Goal: Information Seeking & Learning: Learn about a topic

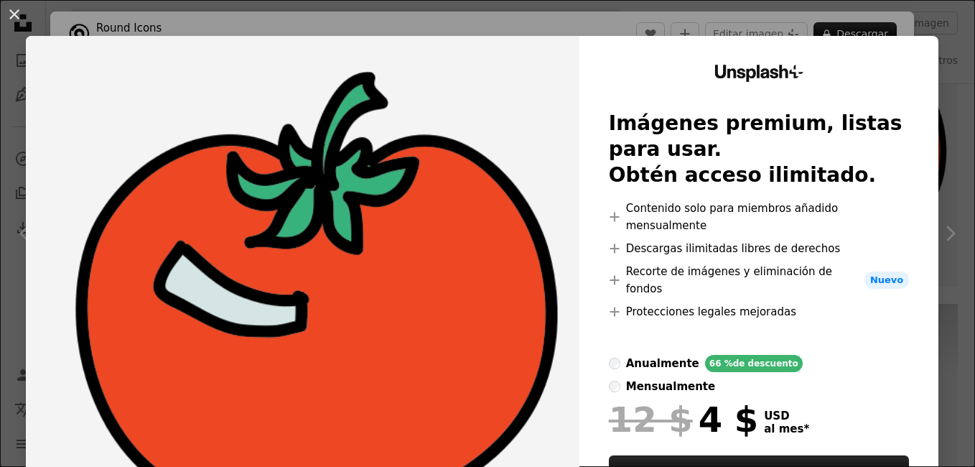
scroll to position [751, 0]
click at [943, 88] on div "An X shape Unsplash+ Imágenes premium, listas para usar. Obtén acceso ilimitado…" at bounding box center [487, 233] width 975 height 467
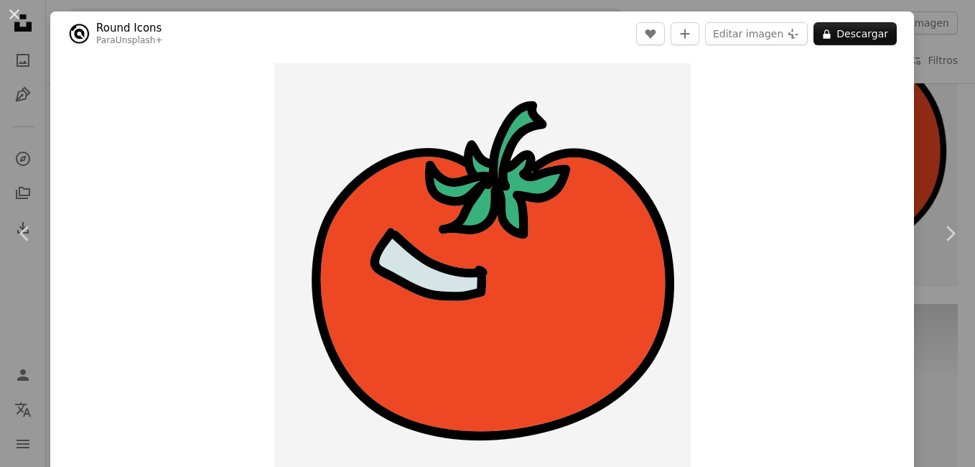
click at [926, 134] on div "An X shape Chevron left Chevron right Round Icons Para Unsplash+ A heart A plus…" at bounding box center [487, 233] width 975 height 467
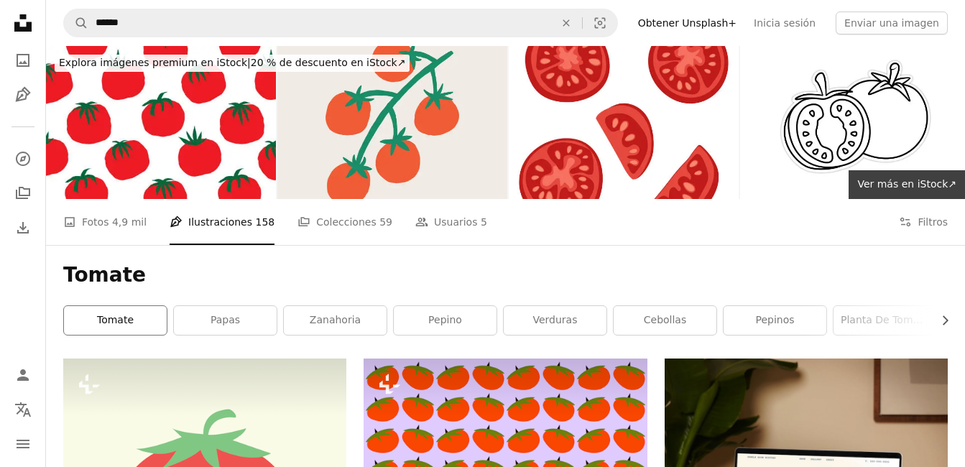
click at [69, 325] on link "tomate" at bounding box center [115, 320] width 103 height 29
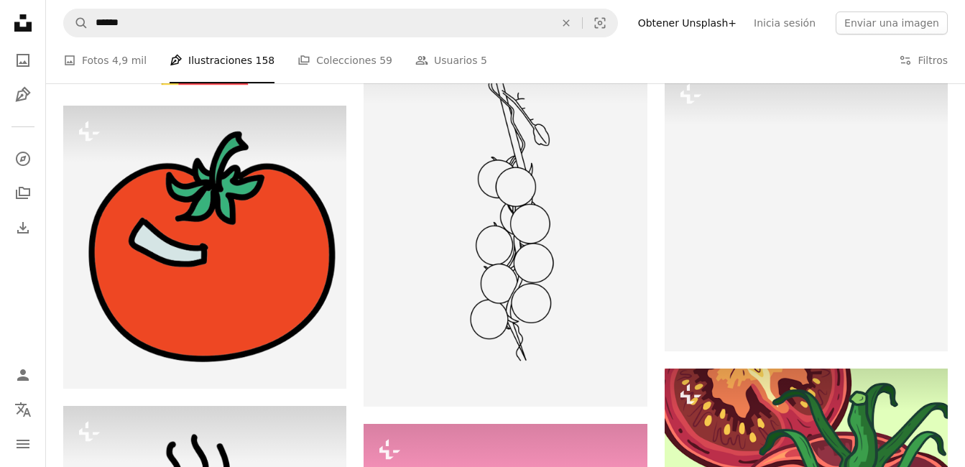
scroll to position [2534, 0]
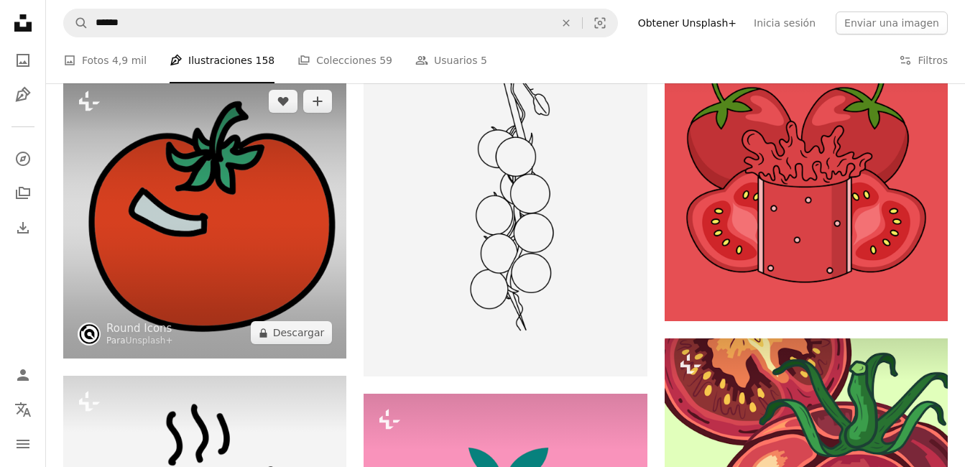
click at [288, 228] on img at bounding box center [204, 216] width 283 height 283
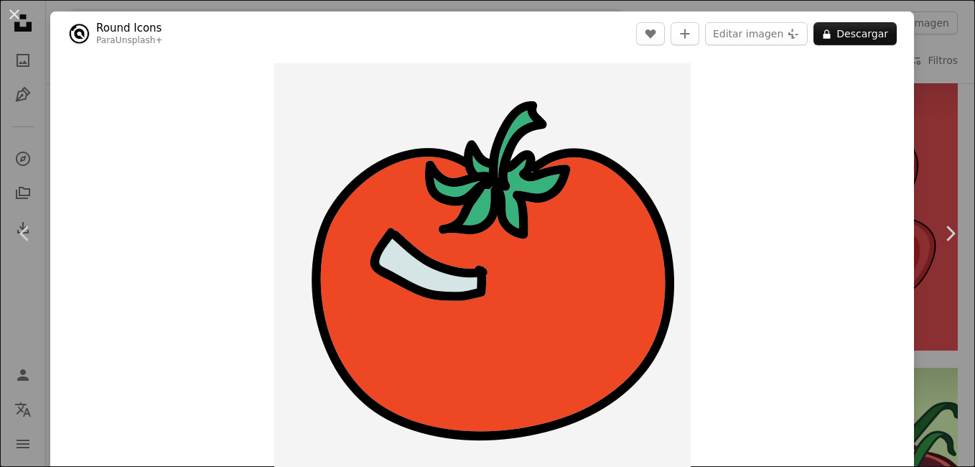
click at [916, 111] on div "An X shape Chevron left Chevron right Round Icons Para Unsplash+ A heart A plus…" at bounding box center [487, 233] width 975 height 467
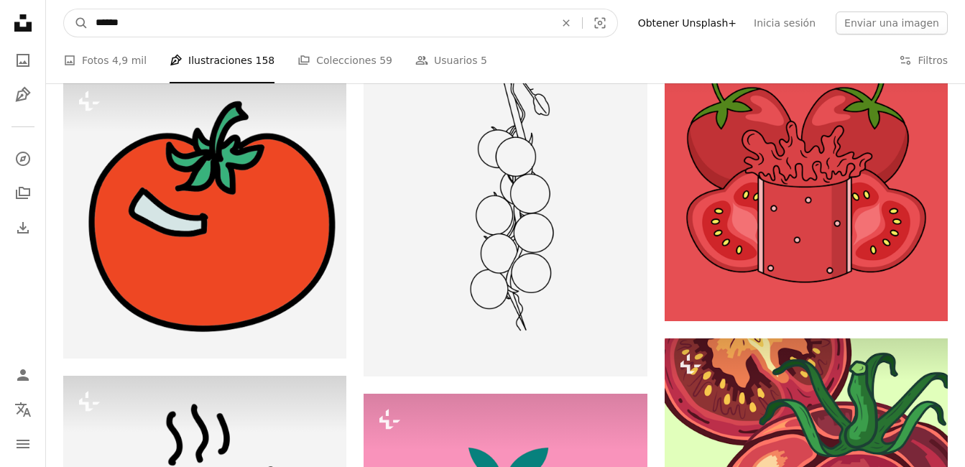
click at [295, 27] on input "******" at bounding box center [319, 22] width 462 height 27
type input "**********"
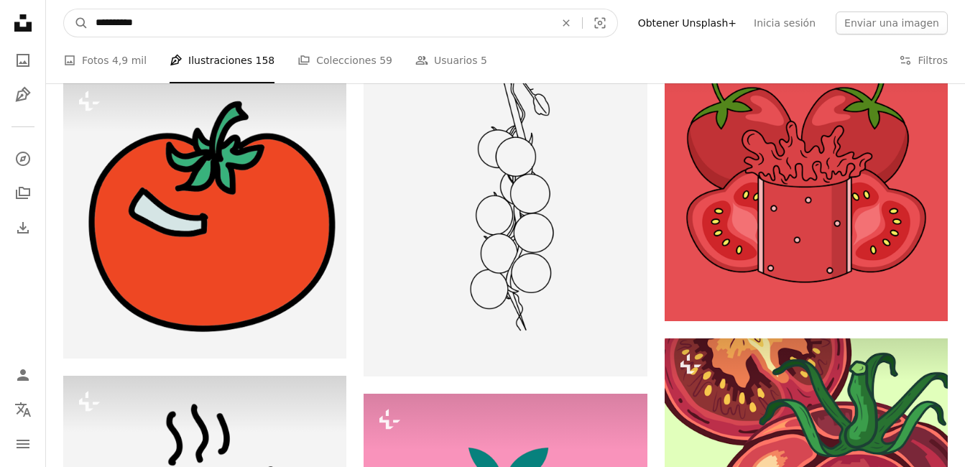
click at [64, 9] on button "A magnifying glass" at bounding box center [76, 22] width 24 height 27
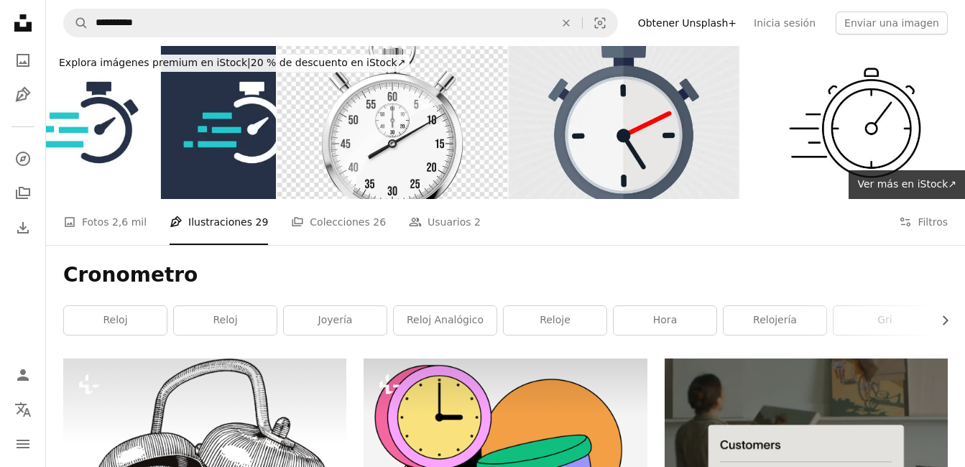
scroll to position [408, 0]
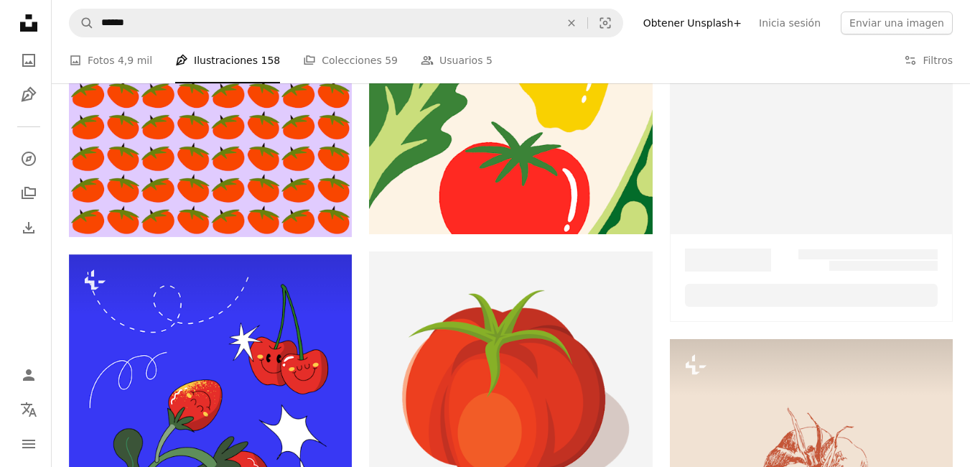
scroll to position [2534, 0]
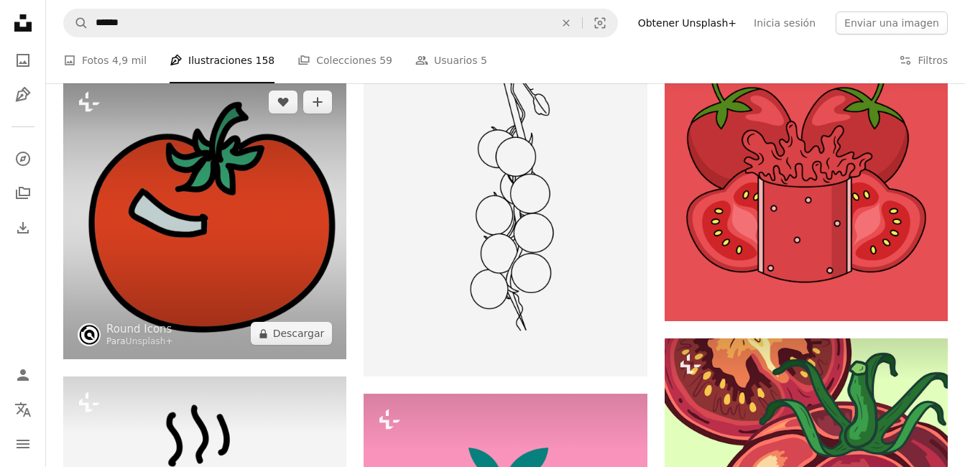
click at [214, 248] on img at bounding box center [204, 217] width 283 height 283
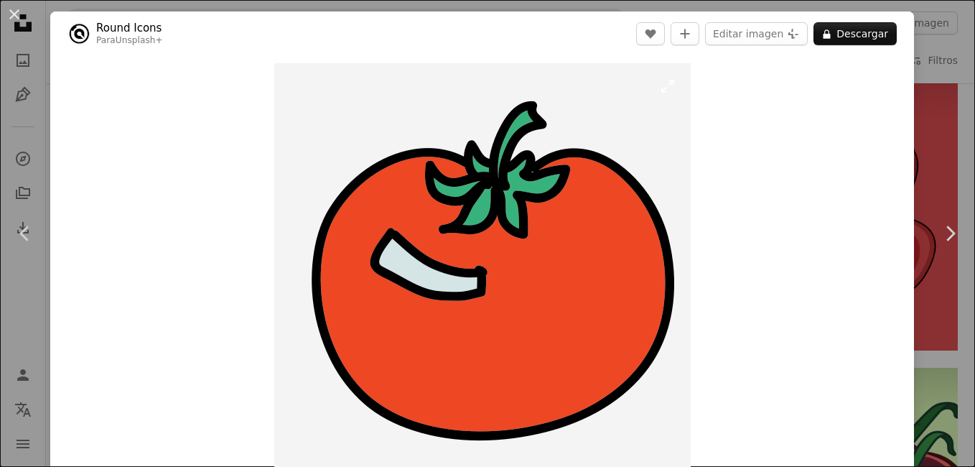
click at [419, 288] on img "Ampliar en esta imagen" at bounding box center [482, 271] width 417 height 417
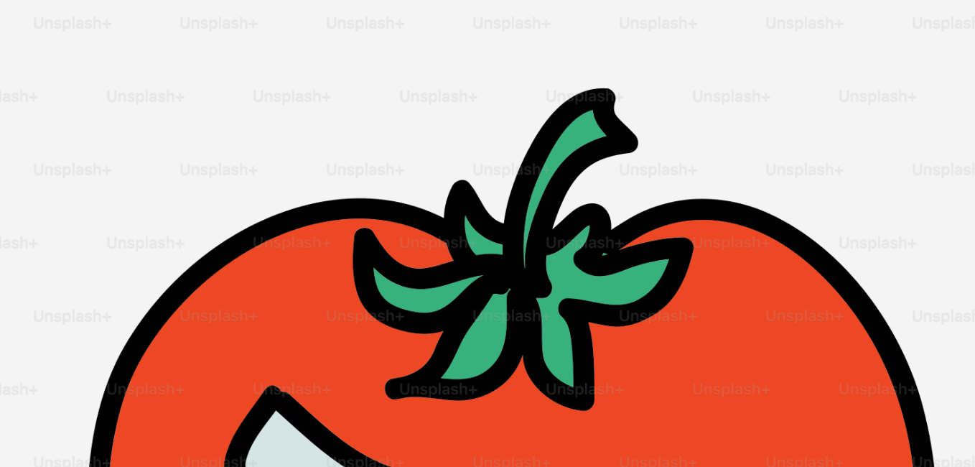
scroll to position [244, 0]
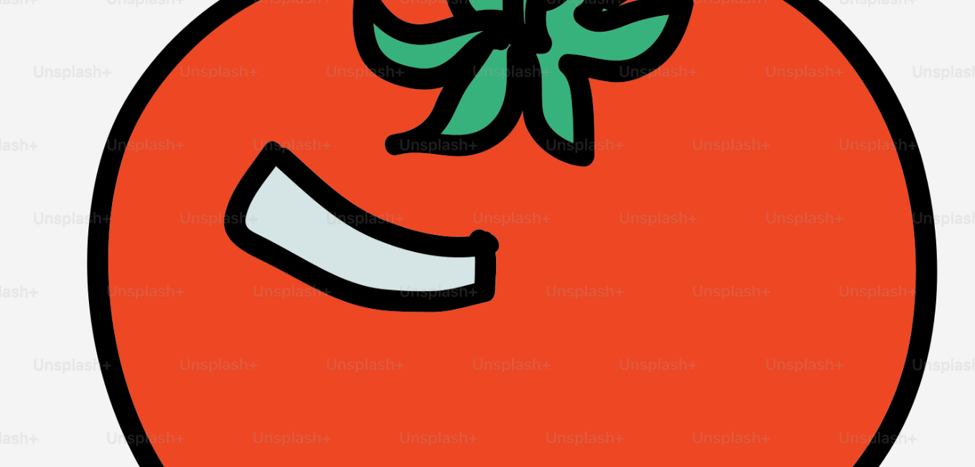
drag, startPoint x: 488, startPoint y: 215, endPoint x: 379, endPoint y: 184, distance: 113.7
click at [379, 184] on img "Reducir el zoom en esta imagen" at bounding box center [487, 243] width 977 height 977
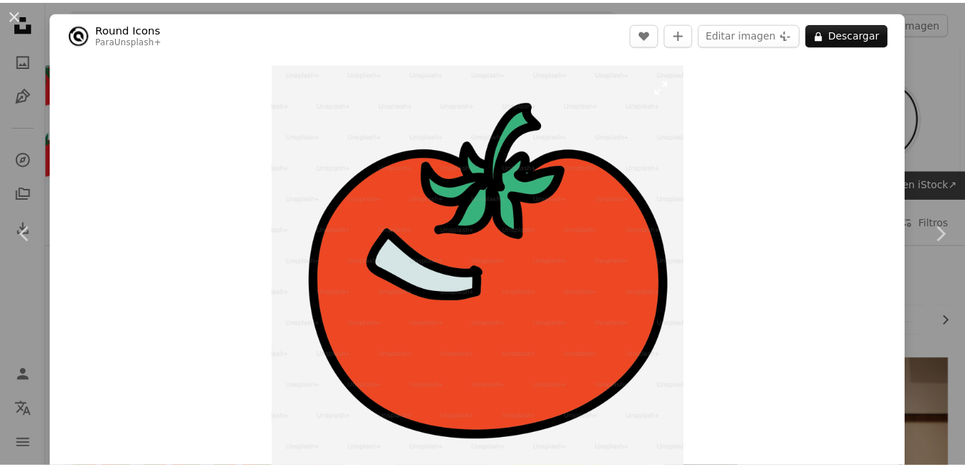
scroll to position [13, 0]
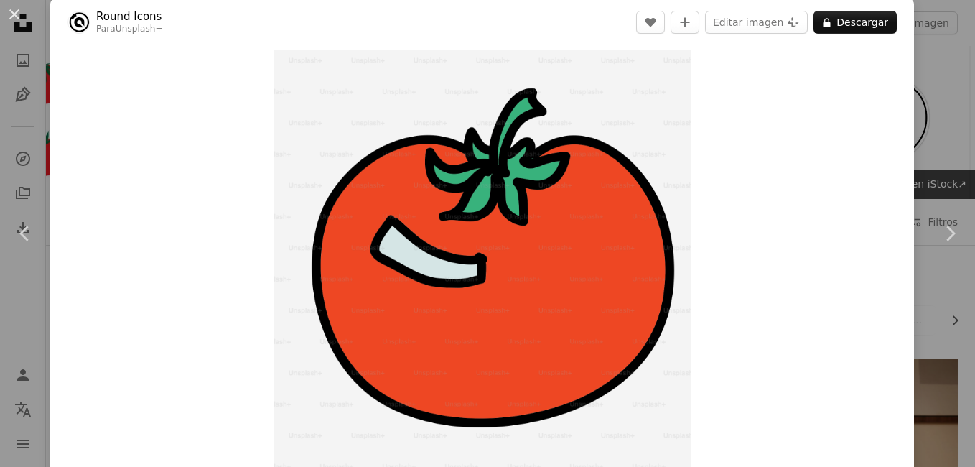
click at [923, 94] on div "An X shape Chevron left Chevron right Round Icons Para Unsplash+ A heart A plus…" at bounding box center [487, 233] width 975 height 467
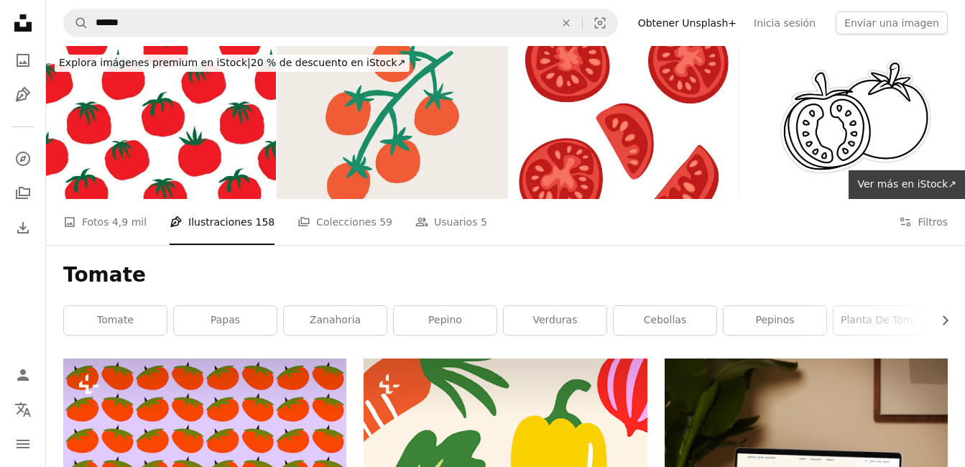
scroll to position [2380, 0]
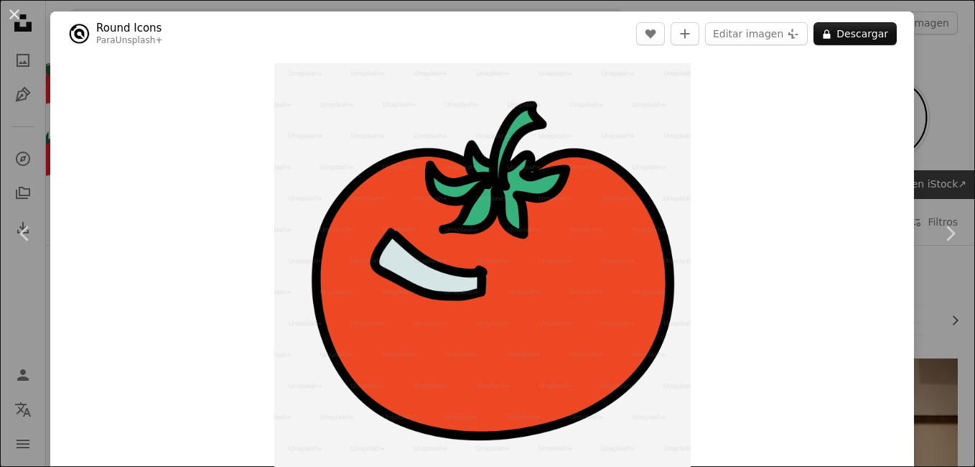
click at [947, 112] on div "An X shape Chevron left Chevron right Round Icons Para Unsplash+ A heart A plus…" at bounding box center [487, 233] width 975 height 467
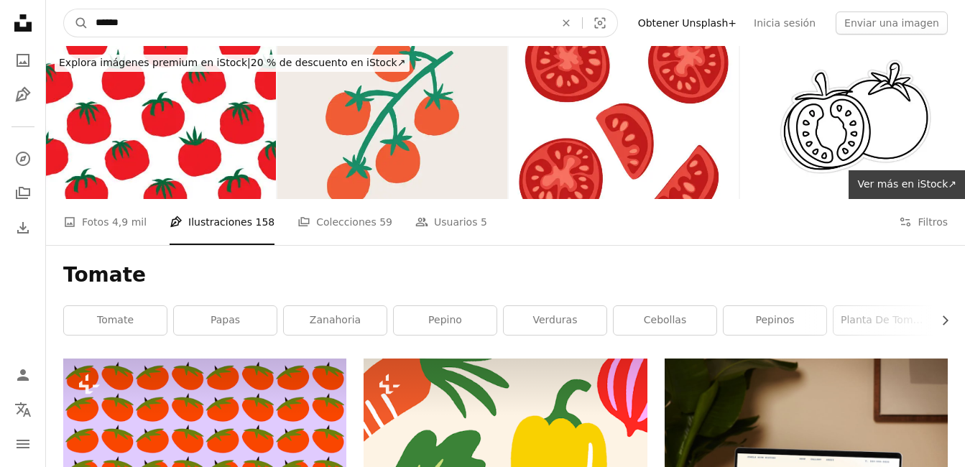
click at [180, 21] on input "******" at bounding box center [319, 22] width 462 height 27
click at [64, 9] on button "A magnifying glass" at bounding box center [76, 22] width 24 height 27
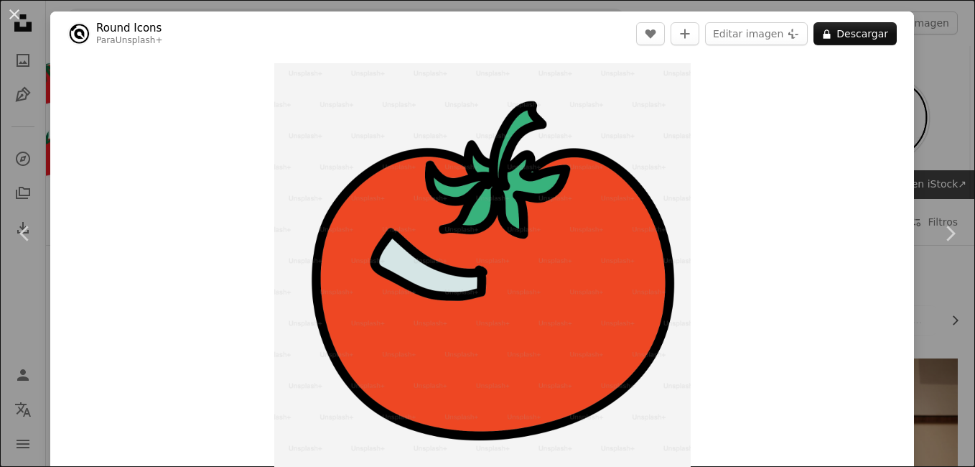
click at [936, 106] on div "An X shape Chevron left Chevron right Round Icons Para Unsplash+ A heart A plus…" at bounding box center [487, 233] width 975 height 467
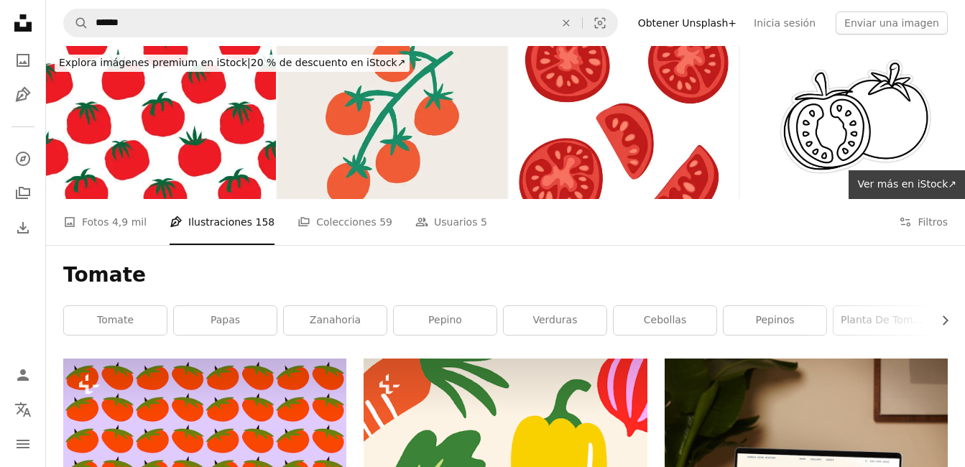
scroll to position [4032, 0]
drag, startPoint x: 963, startPoint y: 215, endPoint x: 963, endPoint y: 233, distance: 18.0
